Goal: Task Accomplishment & Management: Use online tool/utility

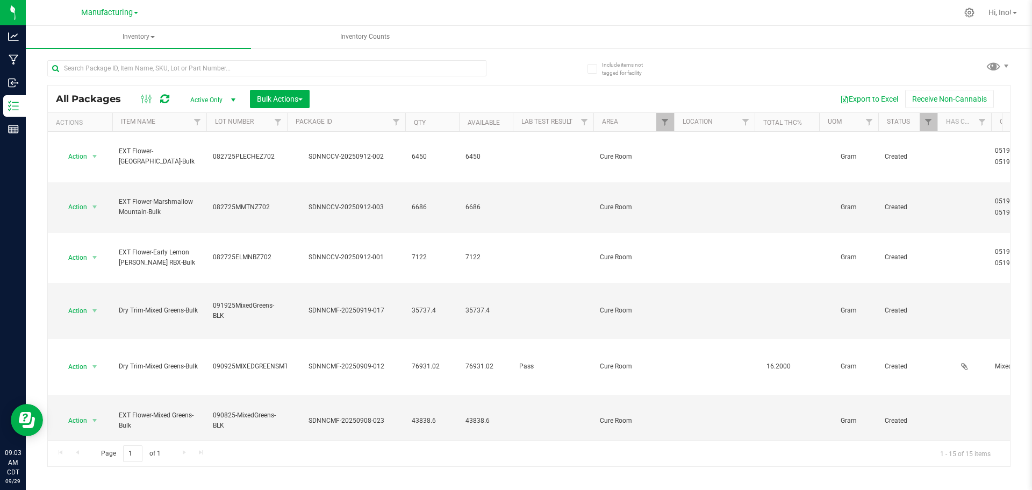
scroll to position [346, 0]
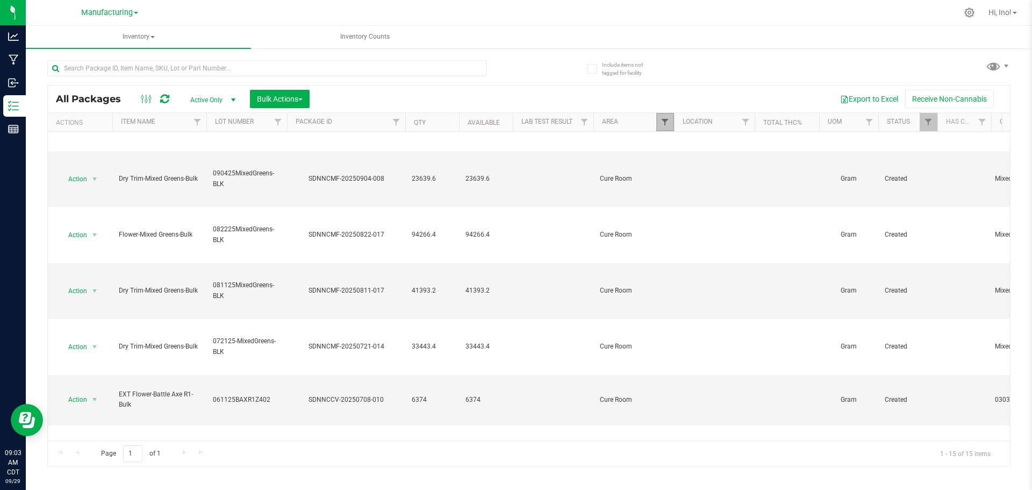
click at [663, 120] on span "Filter" at bounding box center [665, 122] width 9 height 9
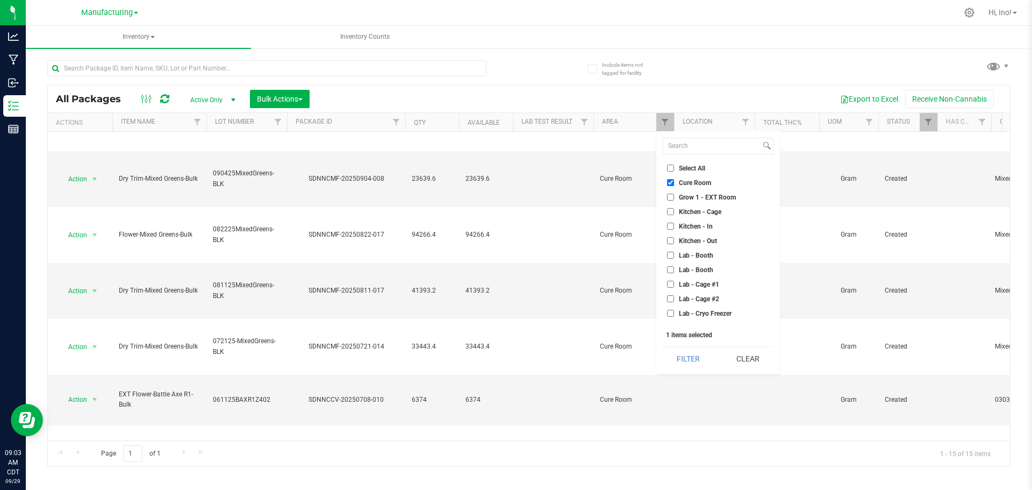
click at [698, 173] on li "Select All" at bounding box center [718, 167] width 111 height 11
click at [699, 178] on li "Cure Room" at bounding box center [718, 182] width 111 height 11
click at [695, 182] on span "Cure Room" at bounding box center [695, 183] width 32 height 6
click at [674, 182] on input "Cure Room" at bounding box center [670, 182] width 7 height 7
checkbox input "false"
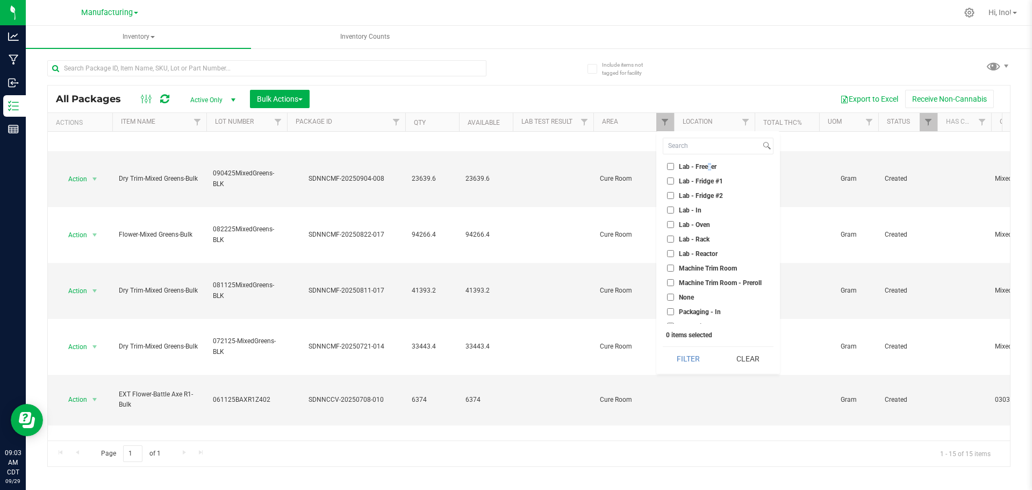
click at [709, 167] on ul "Select All Cure Room Grow 1 - EXT Room Kitchen - Cage Kitchen - In Kitchen - Ou…" at bounding box center [718, 242] width 111 height 161
click at [709, 189] on span "Lab - Freezer" at bounding box center [698, 190] width 38 height 6
click at [674, 189] on input "Lab - Freezer" at bounding box center [670, 189] width 7 height 7
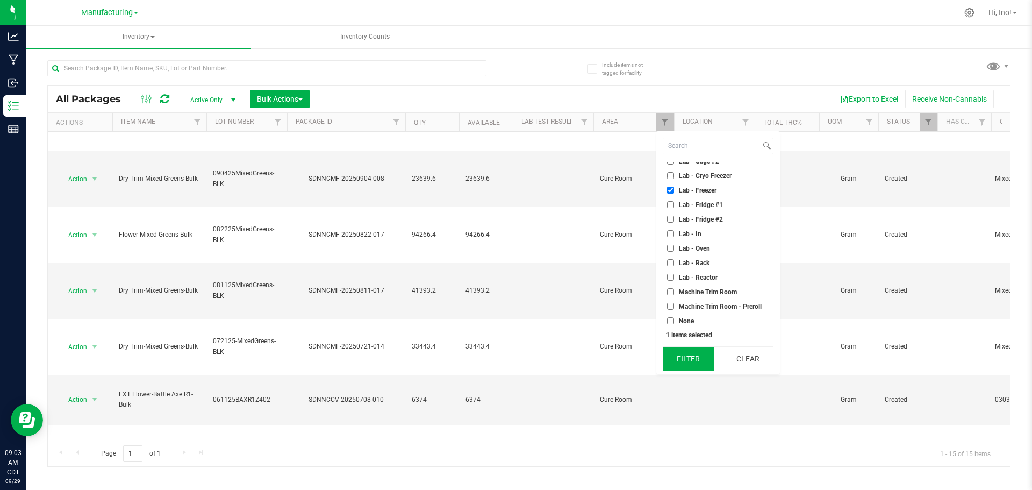
click at [703, 360] on button "Filter" at bounding box center [689, 359] width 52 height 24
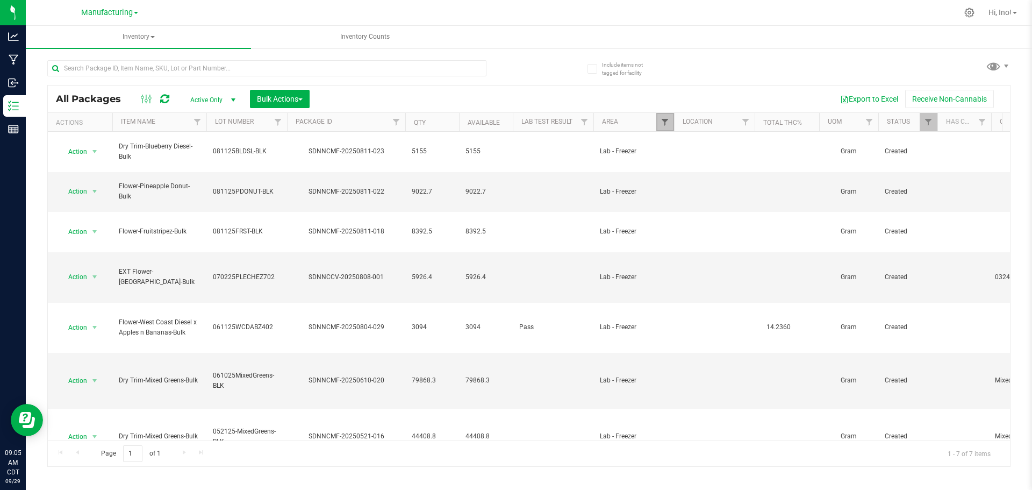
click at [665, 120] on span "Filter" at bounding box center [665, 122] width 9 height 9
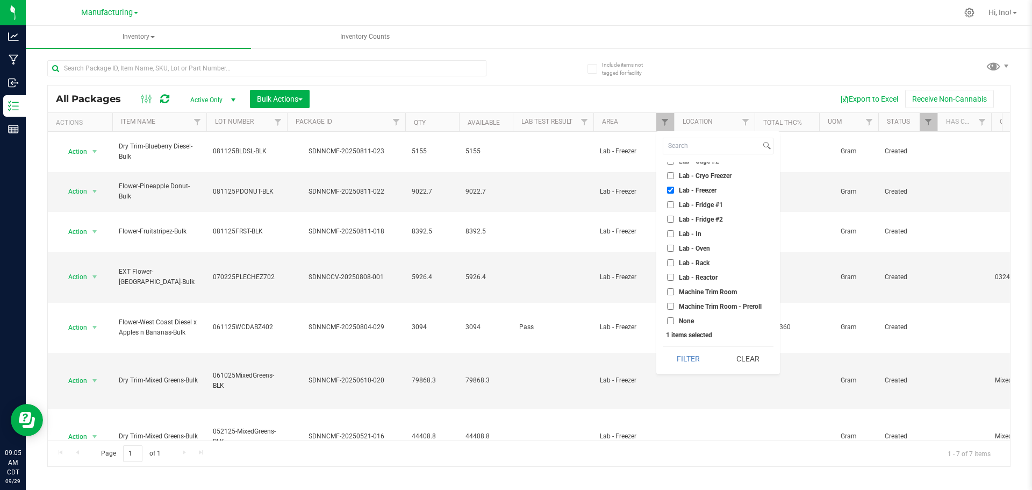
click at [710, 189] on span "Lab - Freezer" at bounding box center [698, 190] width 38 height 6
click at [674, 189] on input "Lab - Freezer" at bounding box center [670, 189] width 7 height 7
checkbox input "false"
click at [700, 183] on span "Cure Room" at bounding box center [695, 183] width 32 height 6
click at [674, 183] on input "Cure Room" at bounding box center [670, 182] width 7 height 7
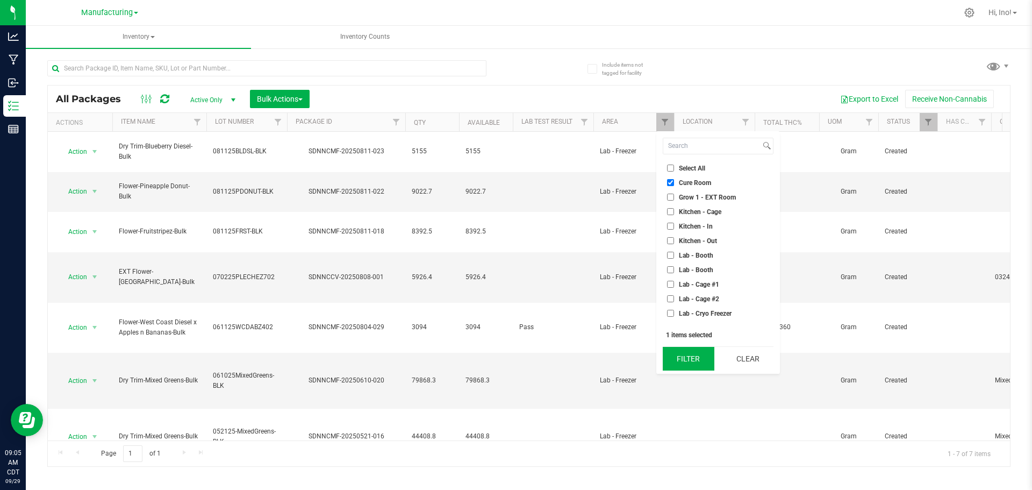
click at [695, 364] on button "Filter" at bounding box center [689, 359] width 52 height 24
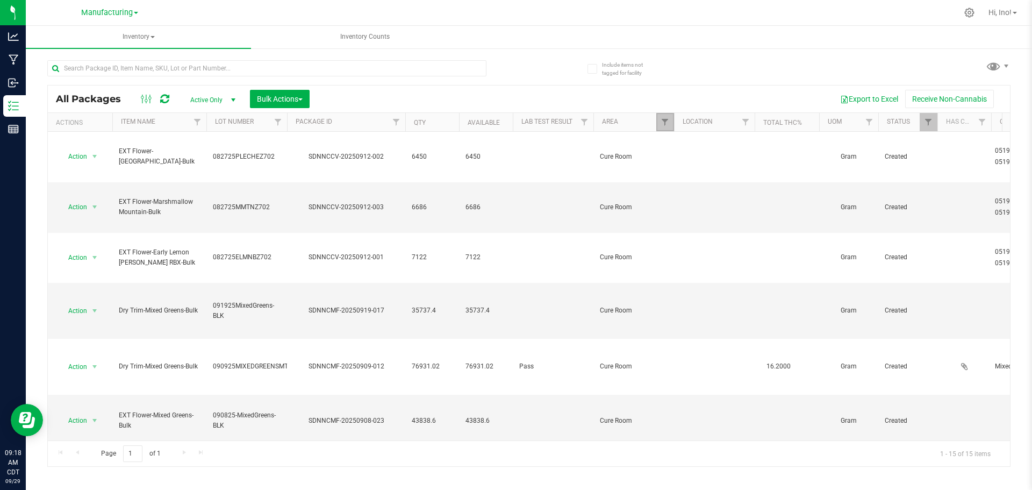
click at [658, 121] on link "Filter" at bounding box center [665, 122] width 18 height 18
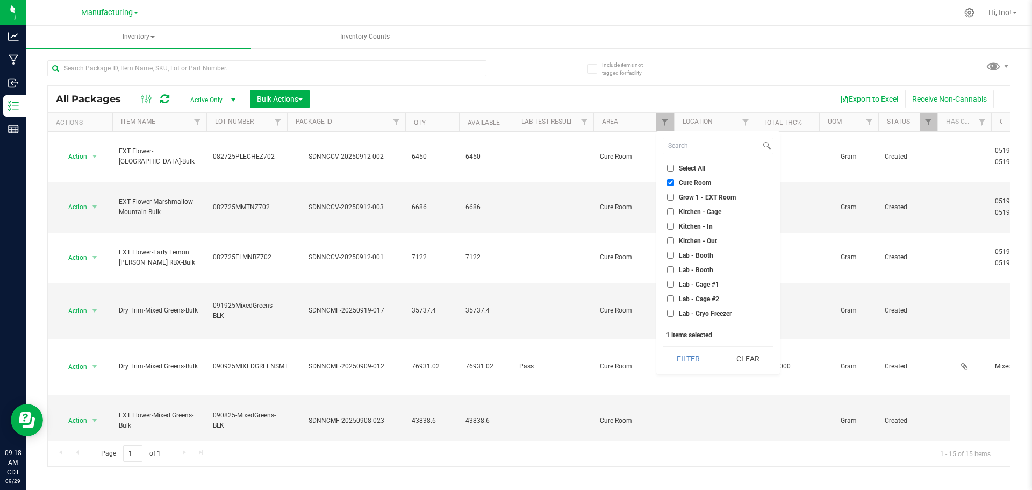
click at [695, 182] on span "Cure Room" at bounding box center [695, 183] width 32 height 6
click at [674, 182] on input "Cure Room" at bounding box center [670, 182] width 7 height 7
checkbox input "false"
click at [702, 277] on span "Lab - Oven" at bounding box center [694, 278] width 31 height 6
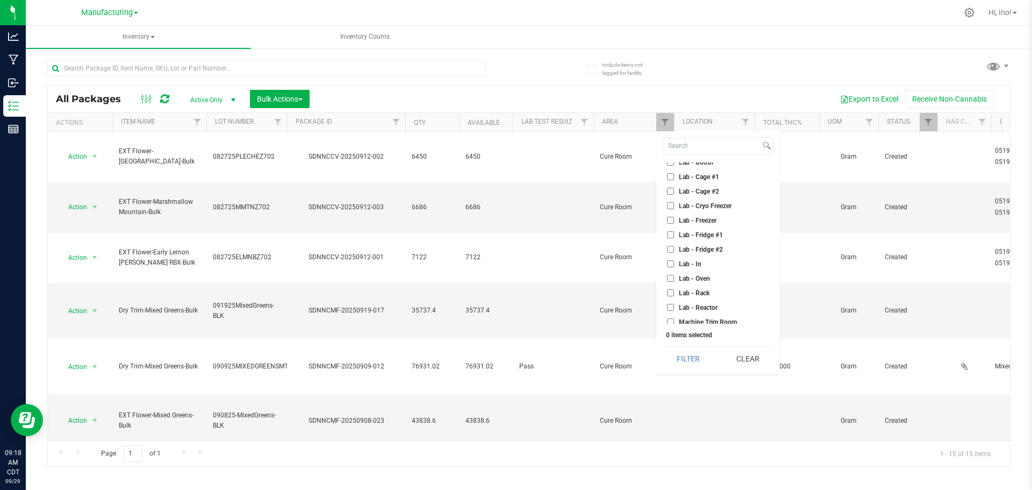
click at [674, 277] on input "Lab - Oven" at bounding box center [670, 278] width 7 height 7
click at [688, 369] on button "Filter" at bounding box center [689, 359] width 52 height 24
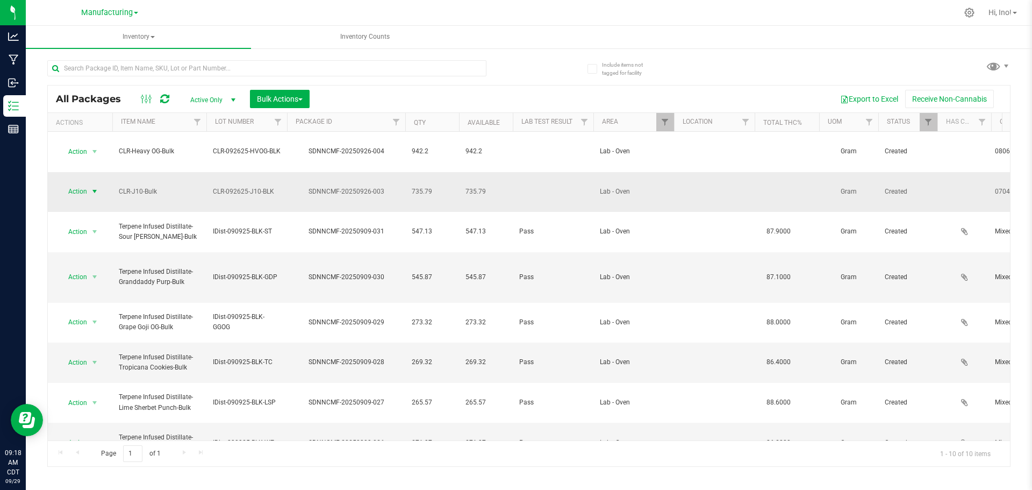
click at [92, 187] on span "select" at bounding box center [94, 191] width 9 height 9
click at [102, 284] on li "Print package label" at bounding box center [93, 294] width 68 height 30
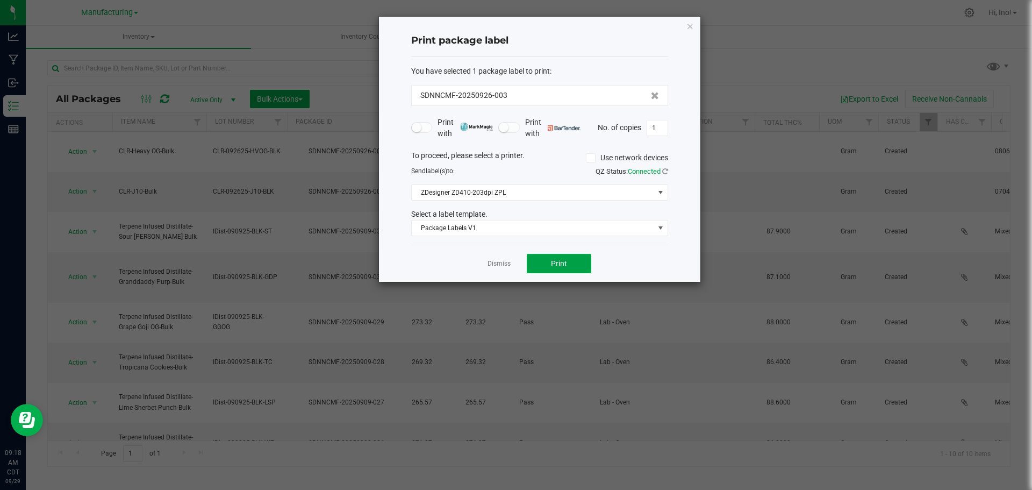
click at [541, 262] on button "Print" at bounding box center [559, 263] width 64 height 19
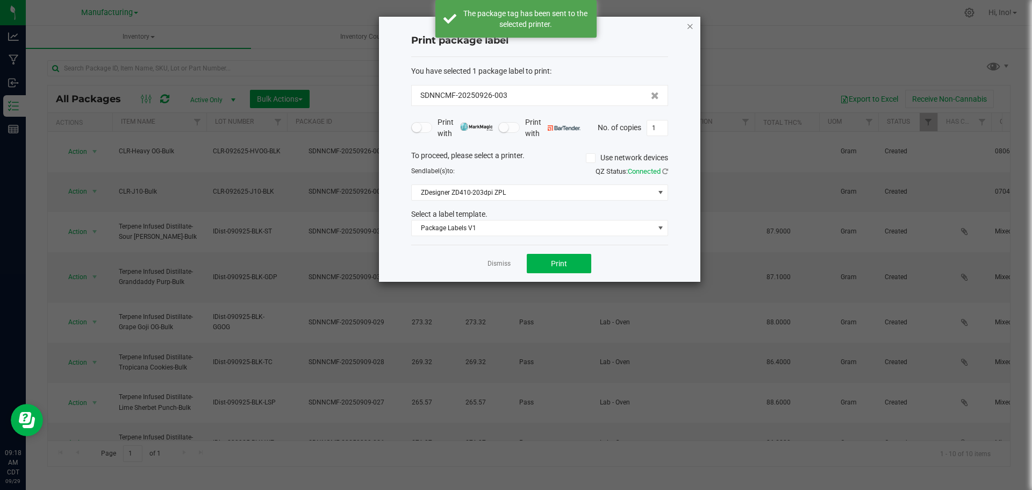
click at [691, 25] on icon "button" at bounding box center [690, 25] width 8 height 13
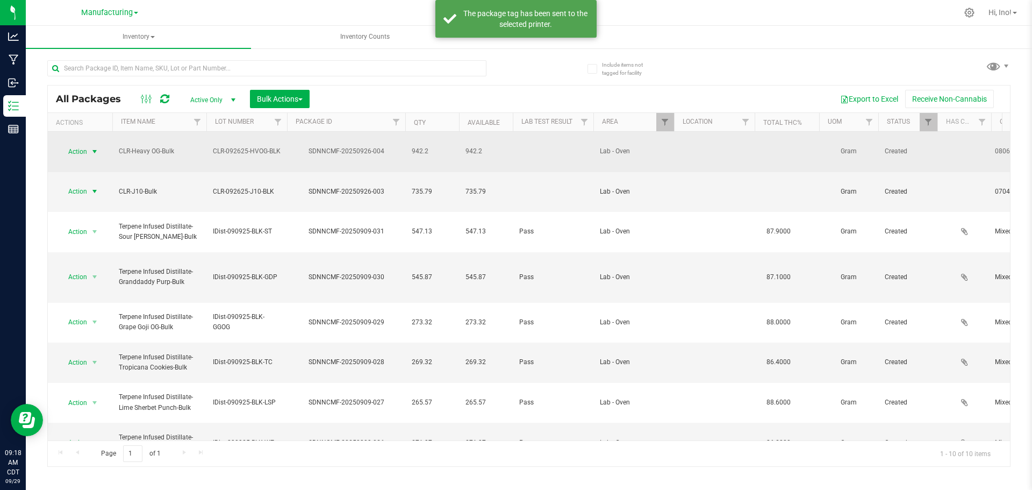
click at [94, 148] on span "select" at bounding box center [94, 151] width 9 height 9
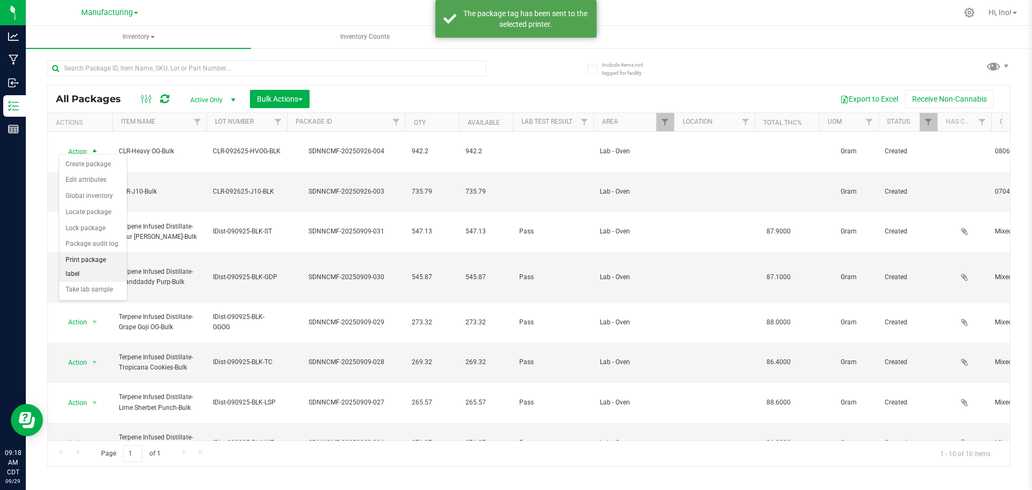
click at [103, 256] on li "Print package label" at bounding box center [93, 267] width 68 height 30
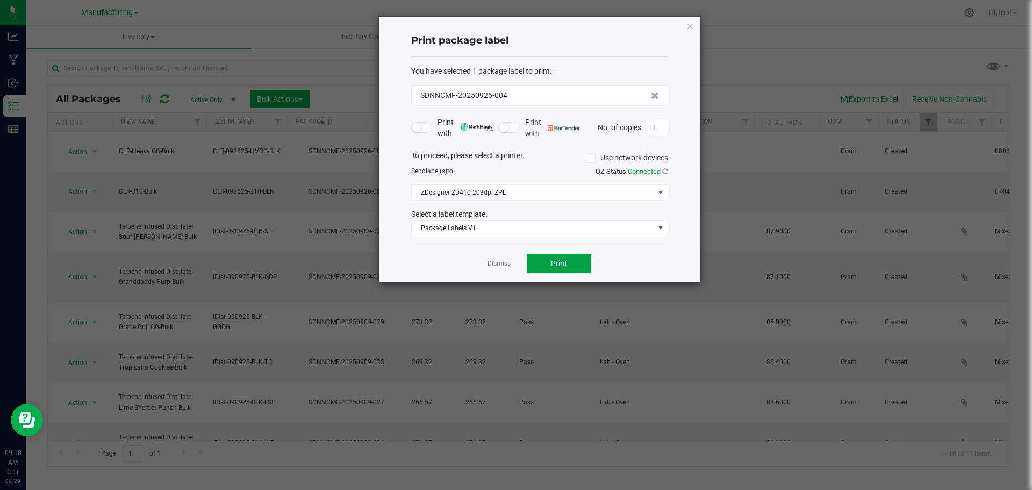
click at [587, 266] on button "Print" at bounding box center [559, 263] width 64 height 19
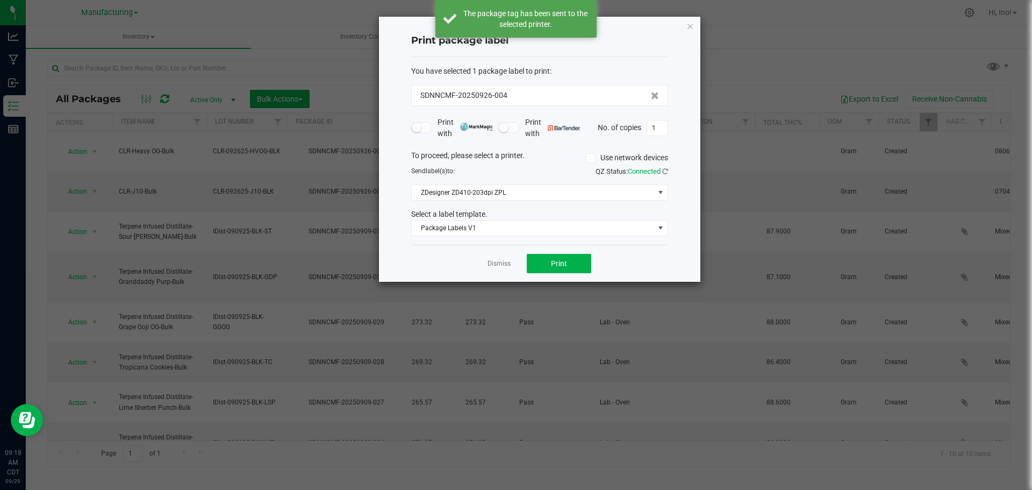
click at [687, 26] on icon "button" at bounding box center [690, 25] width 8 height 13
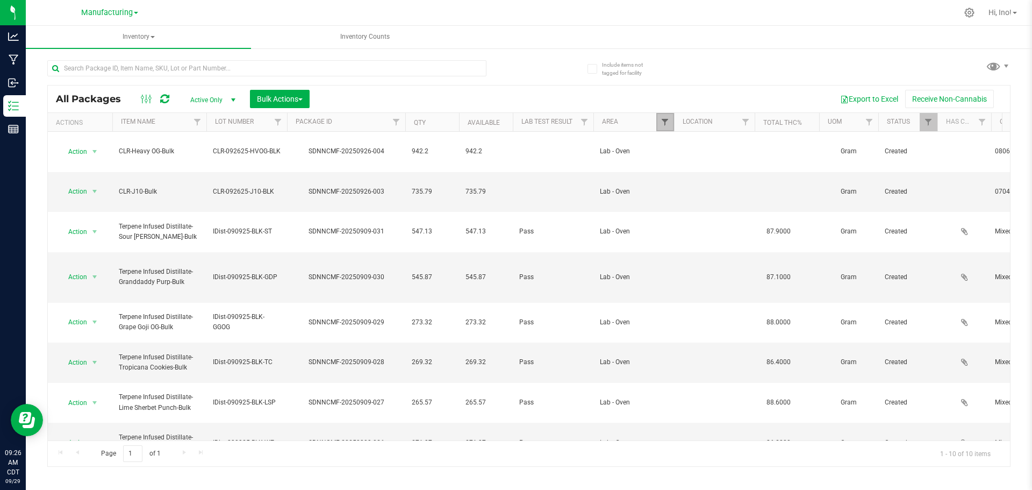
click at [663, 123] on span "Filter" at bounding box center [665, 122] width 9 height 9
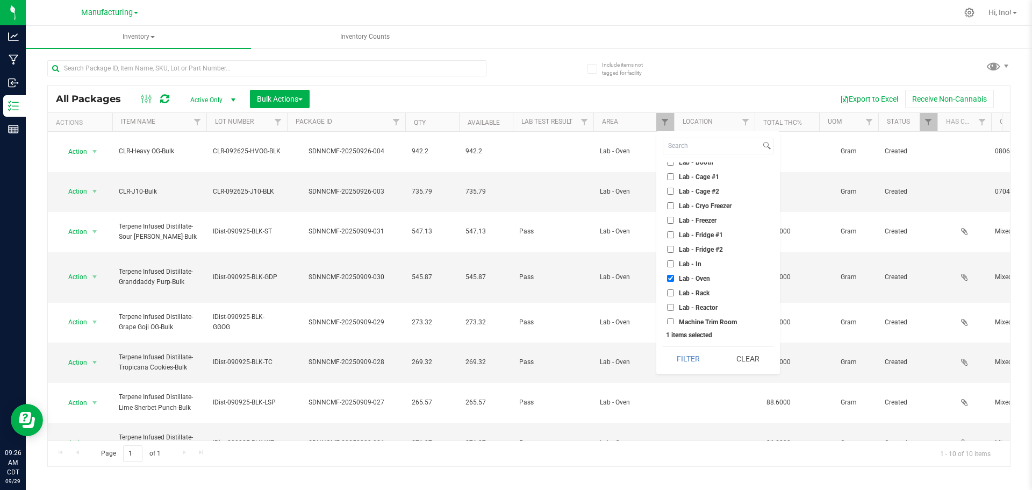
click at [693, 277] on span "Lab - Oven" at bounding box center [694, 278] width 31 height 6
click at [674, 277] on input "Lab - Oven" at bounding box center [670, 278] width 7 height 7
checkbox input "false"
click at [706, 262] on span "Lab - Cryo Freezer" at bounding box center [705, 259] width 53 height 6
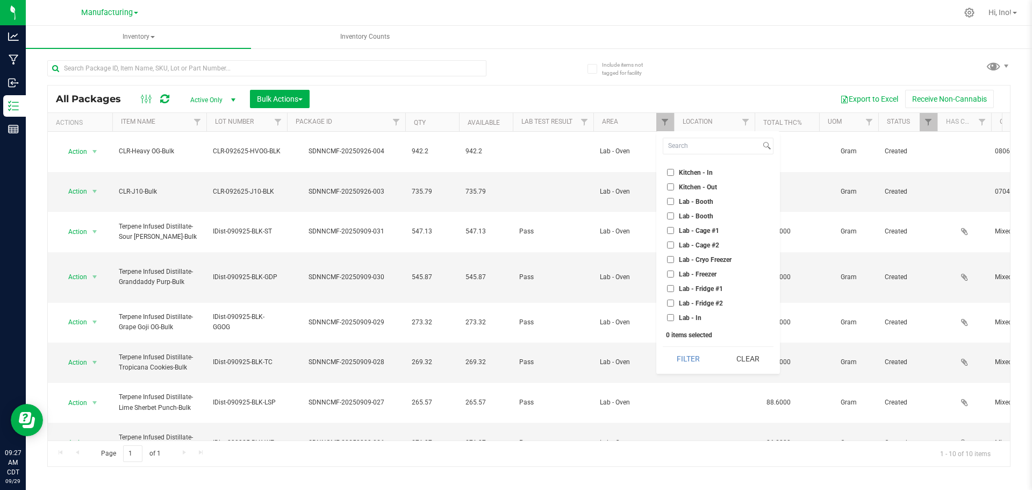
click at [674, 262] on input "Lab - Cryo Freezer" at bounding box center [670, 259] width 7 height 7
click at [697, 365] on button "Filter" at bounding box center [689, 359] width 52 height 24
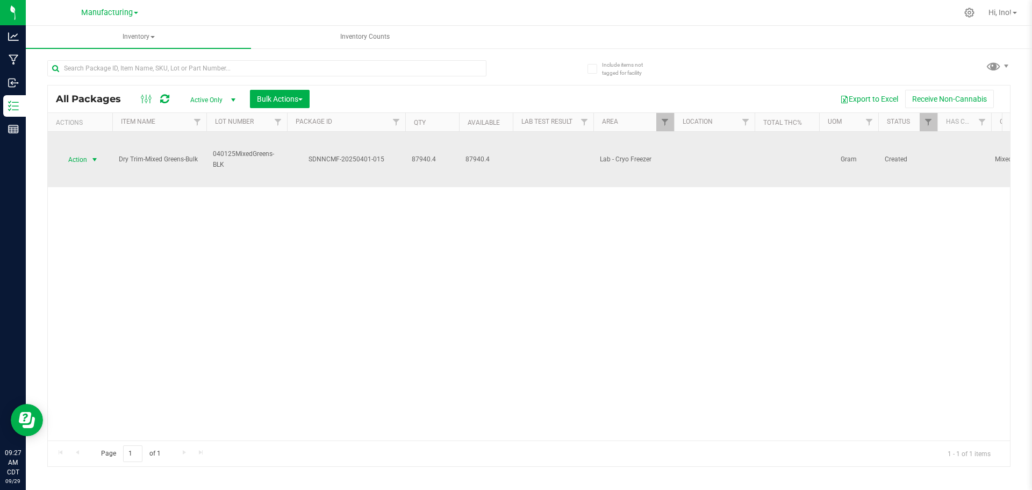
click at [97, 156] on span "select" at bounding box center [94, 159] width 9 height 9
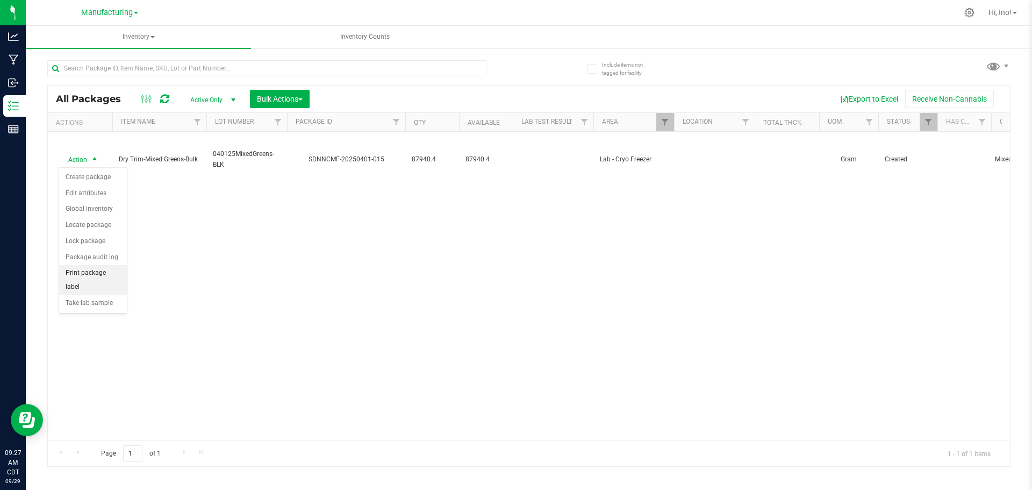
click at [110, 269] on li "Print package label" at bounding box center [93, 280] width 68 height 30
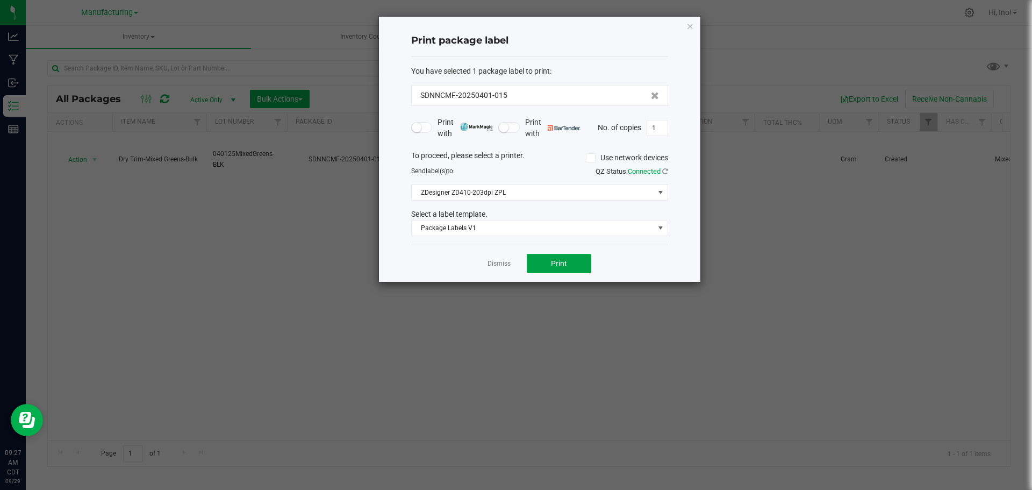
click at [569, 266] on button "Print" at bounding box center [559, 263] width 64 height 19
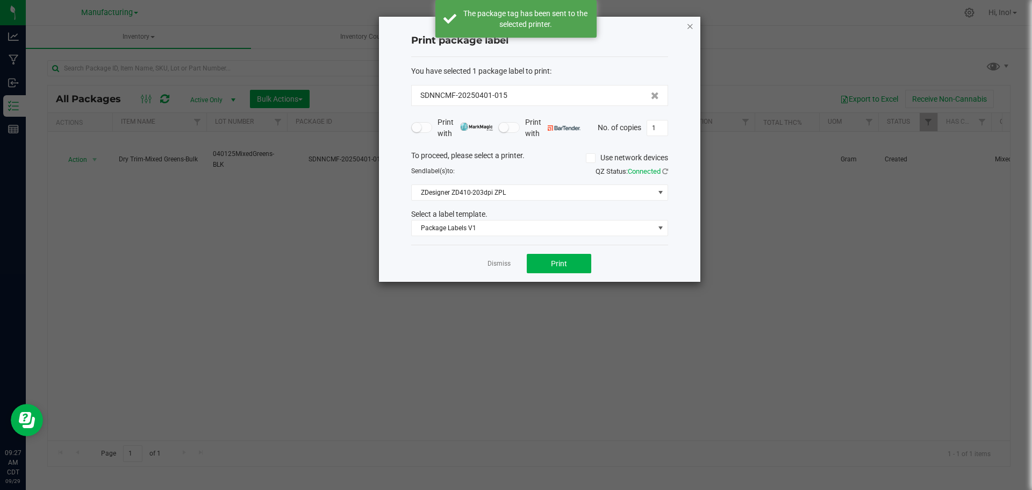
click at [691, 25] on icon "button" at bounding box center [690, 25] width 8 height 13
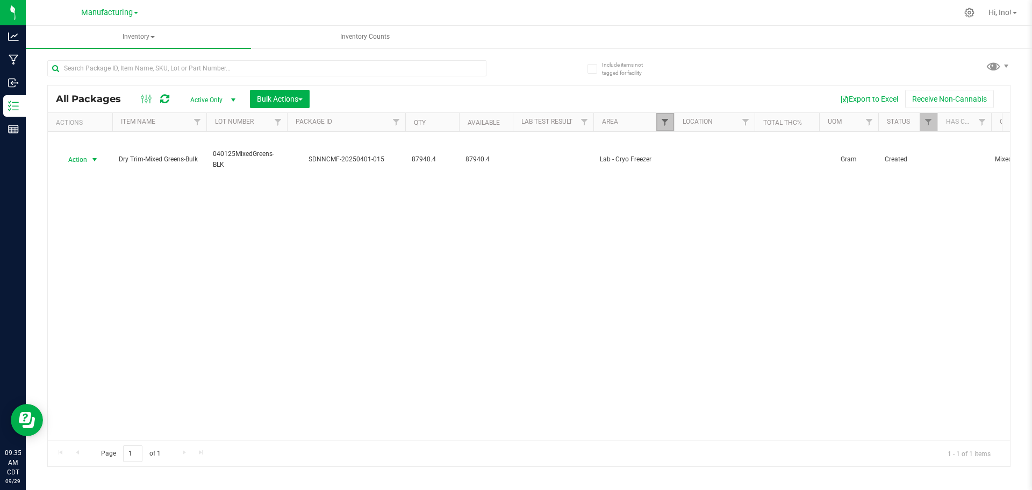
click at [664, 119] on span "Filter" at bounding box center [665, 122] width 9 height 9
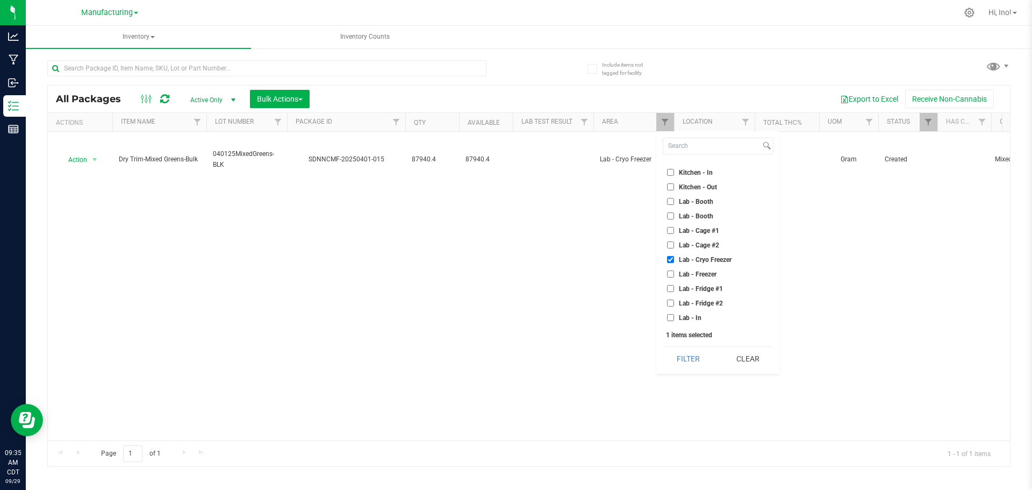
click at [706, 254] on li "Lab - Cryo Freezer" at bounding box center [718, 259] width 111 height 11
click at [705, 257] on span "Lab - Cryo Freezer" at bounding box center [705, 259] width 53 height 6
click at [674, 257] on input "Lab - Cryo Freezer" at bounding box center [670, 259] width 7 height 7
checkbox input "false"
click at [703, 173] on li "Select All" at bounding box center [718, 167] width 111 height 11
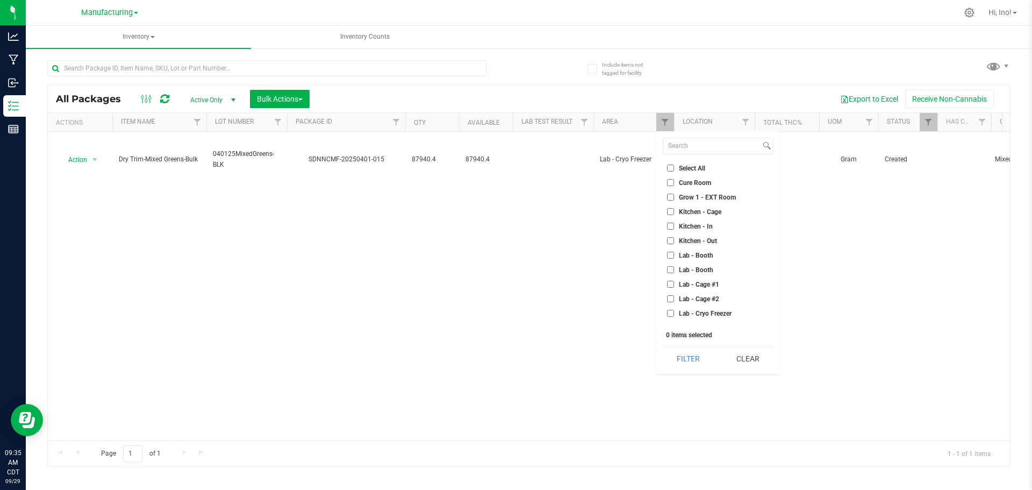
click at [701, 178] on li "Cure Room" at bounding box center [718, 182] width 111 height 11
click at [704, 180] on span "Cure Room" at bounding box center [695, 183] width 32 height 6
click at [674, 180] on input "Cure Room" at bounding box center [670, 182] width 7 height 7
checkbox input "true"
click at [690, 362] on button "Filter" at bounding box center [689, 359] width 52 height 24
